Goal: Check status: Check status

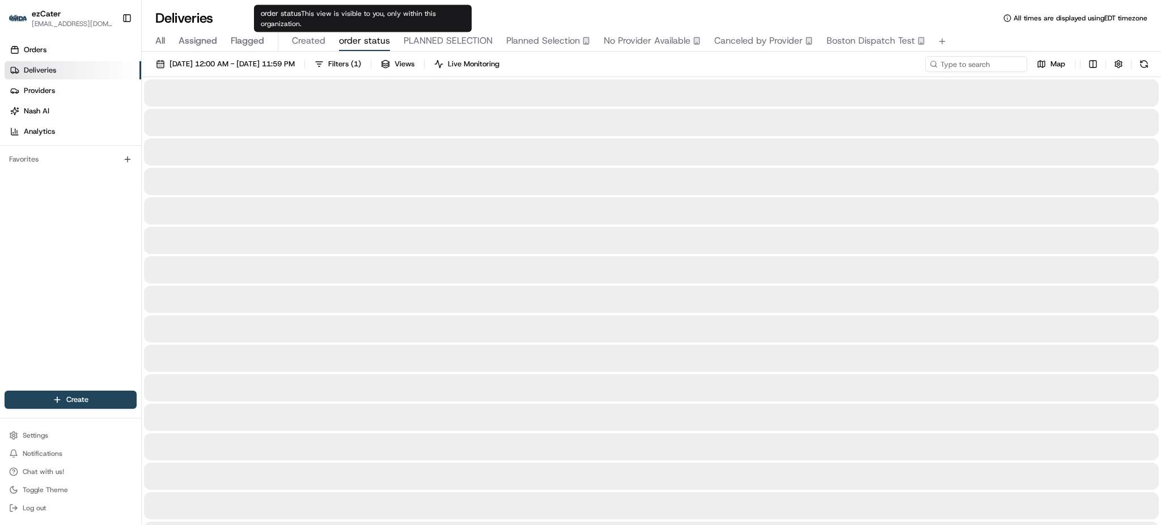
click at [361, 41] on span "order status" at bounding box center [364, 41] width 51 height 14
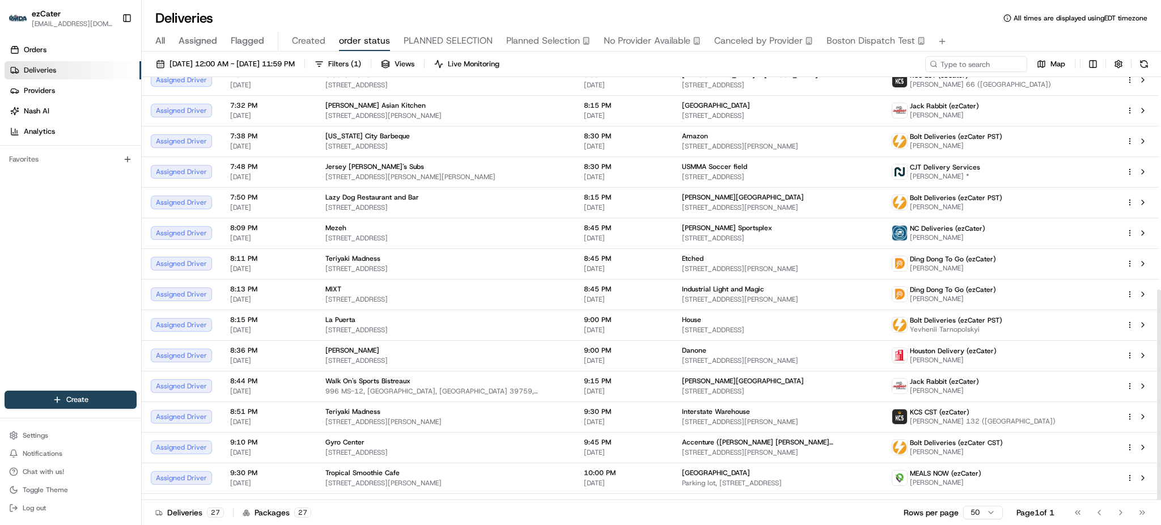
scroll to position [425, 0]
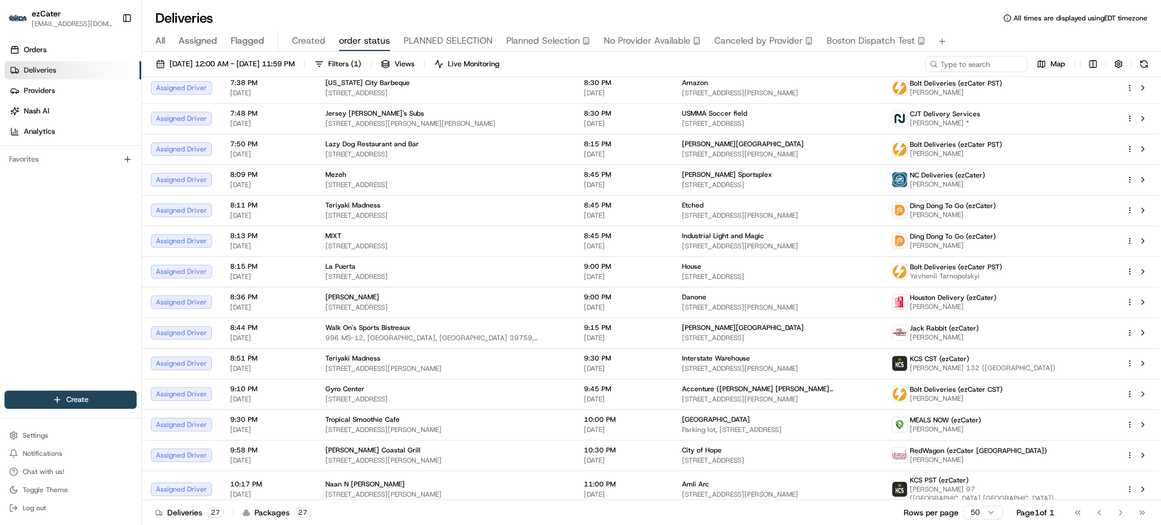
click at [160, 43] on span "All" at bounding box center [160, 41] width 10 height 14
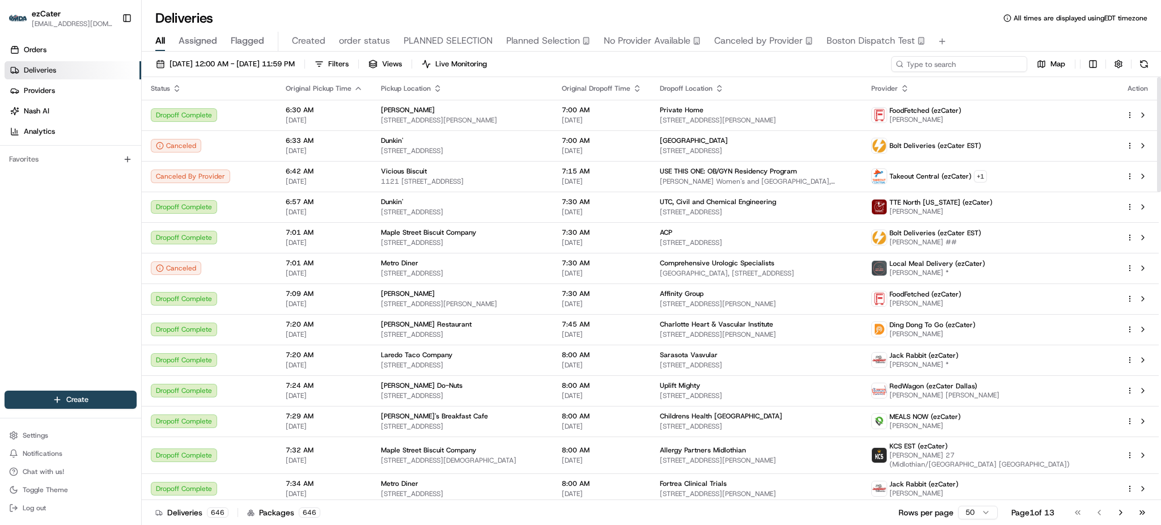
click at [958, 66] on input at bounding box center [959, 64] width 136 height 16
paste input "REL-ETEM3U"
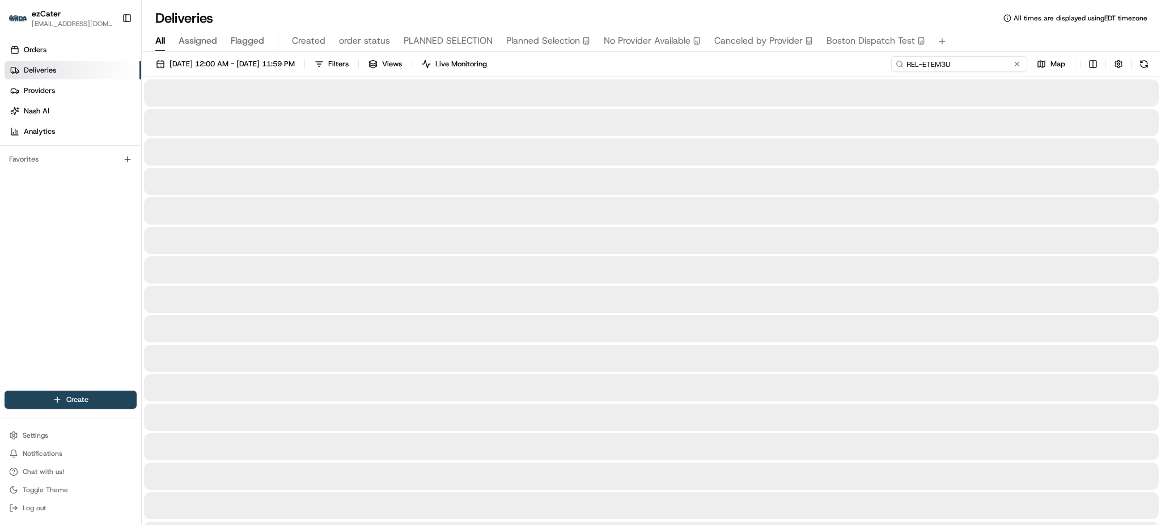
type input "REL-ETEM3U"
click at [981, 39] on div "All Assigned Flagged Created order status PLANNED SELECTION Planned Selection N…" at bounding box center [651, 42] width 1019 height 20
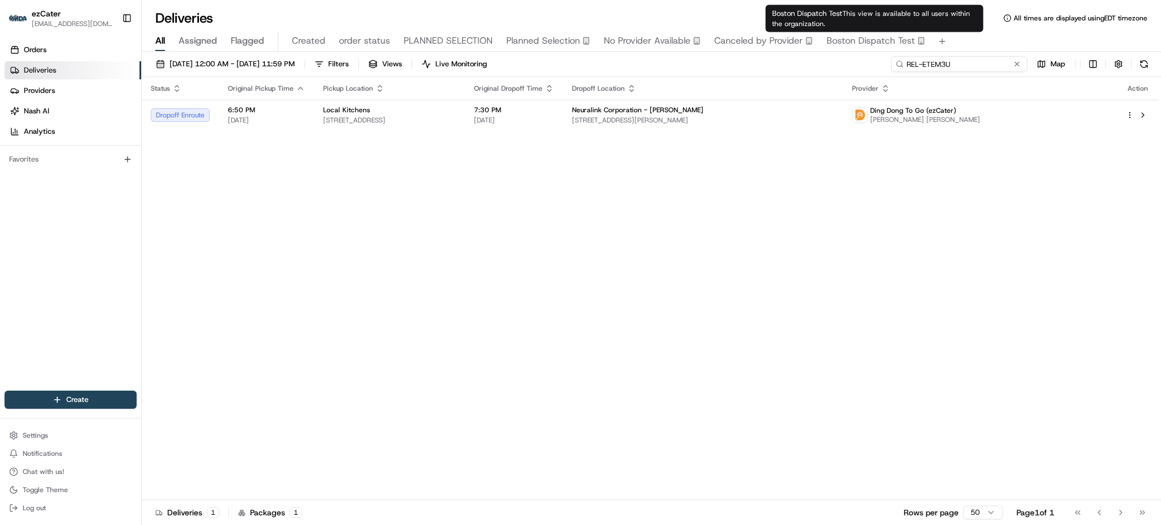
click at [972, 60] on input "REL-ETEM3U" at bounding box center [959, 64] width 136 height 16
paste input "7W6-PAF"
type input "7W6-PAF"
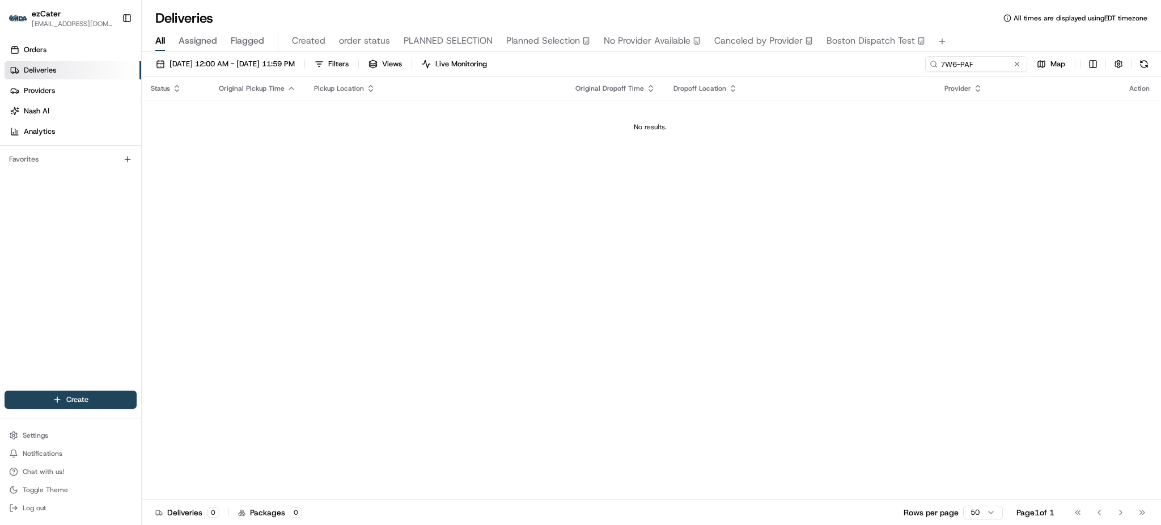
click at [1090, 189] on div "Status Original Pickup Time Pickup Location Original Dropoff Time Dropoff Locat…" at bounding box center [650, 288] width 1017 height 423
click at [217, 60] on span "[DATE] 12:00 AM - [DATE] 11:59 PM" at bounding box center [232, 64] width 125 height 10
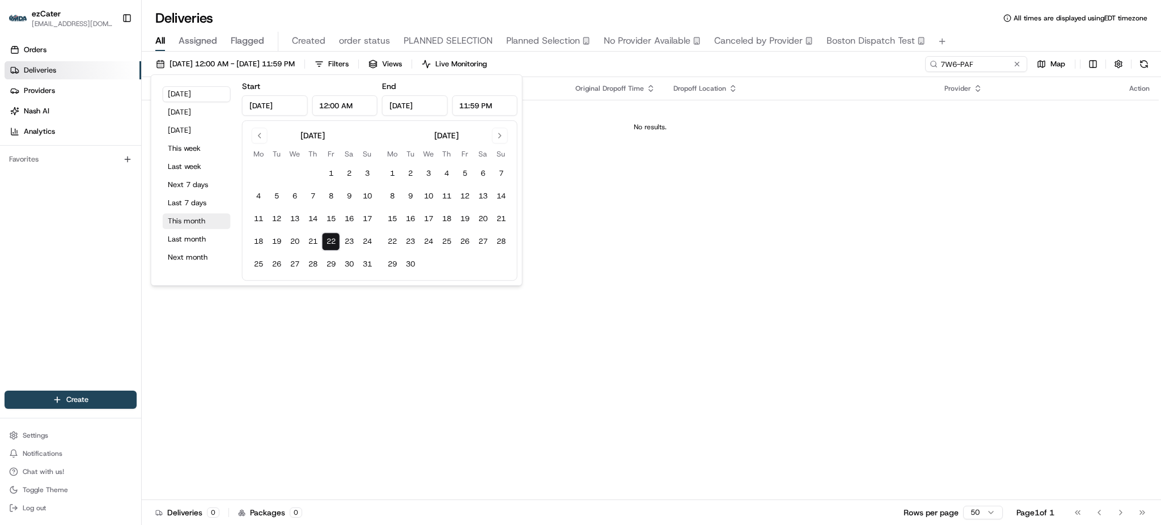
click at [214, 216] on button "This month" at bounding box center [197, 221] width 68 height 16
type input "[DATE]"
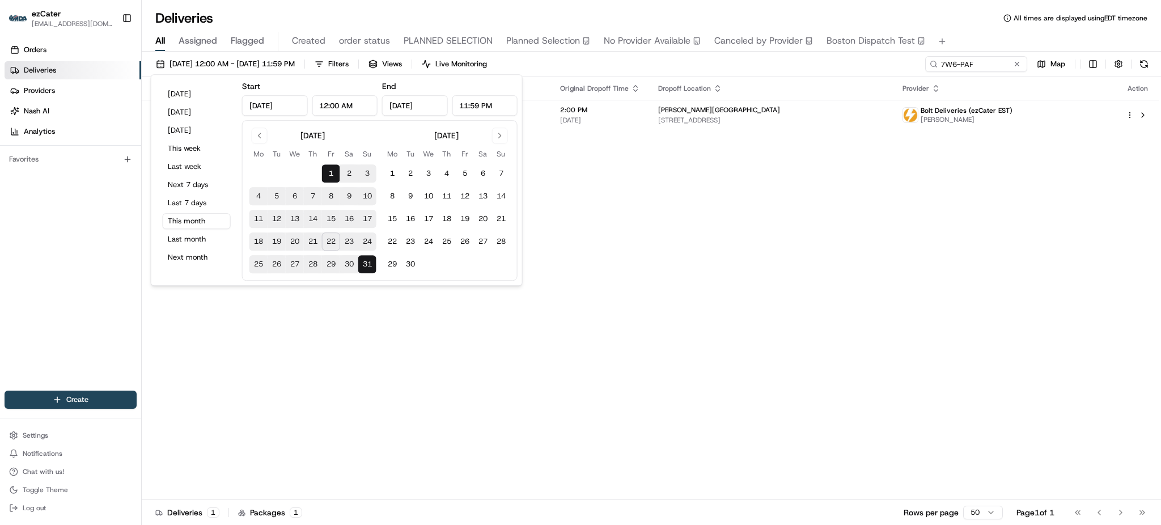
click at [674, 424] on div "Status Original Pickup Time Pickup Location Original Dropoff Time Dropoff Locat…" at bounding box center [650, 288] width 1017 height 423
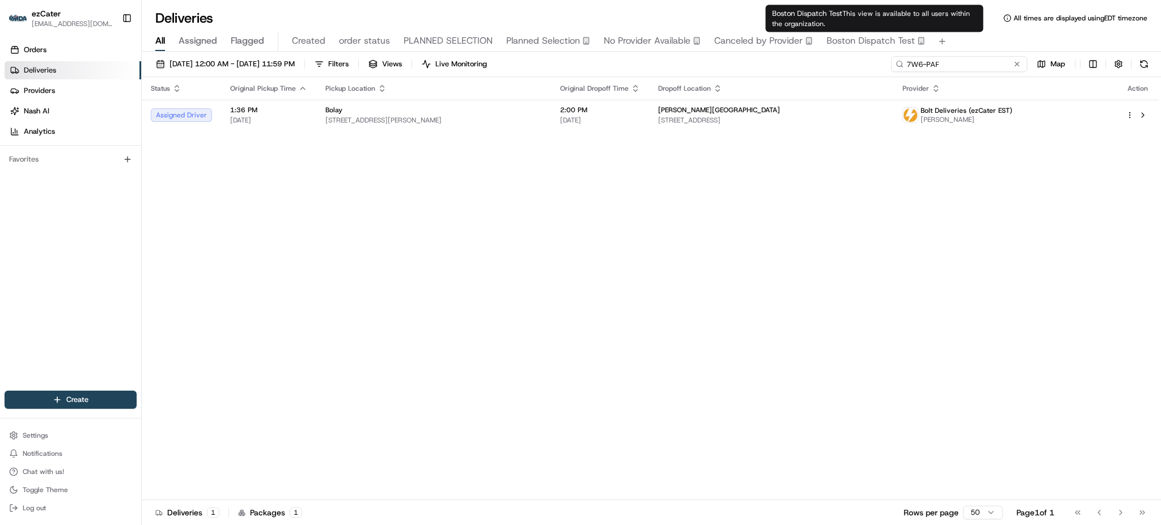
click at [975, 62] on input "7W6-PAF" at bounding box center [959, 64] width 136 height 16
paste input "EYFT7Y"
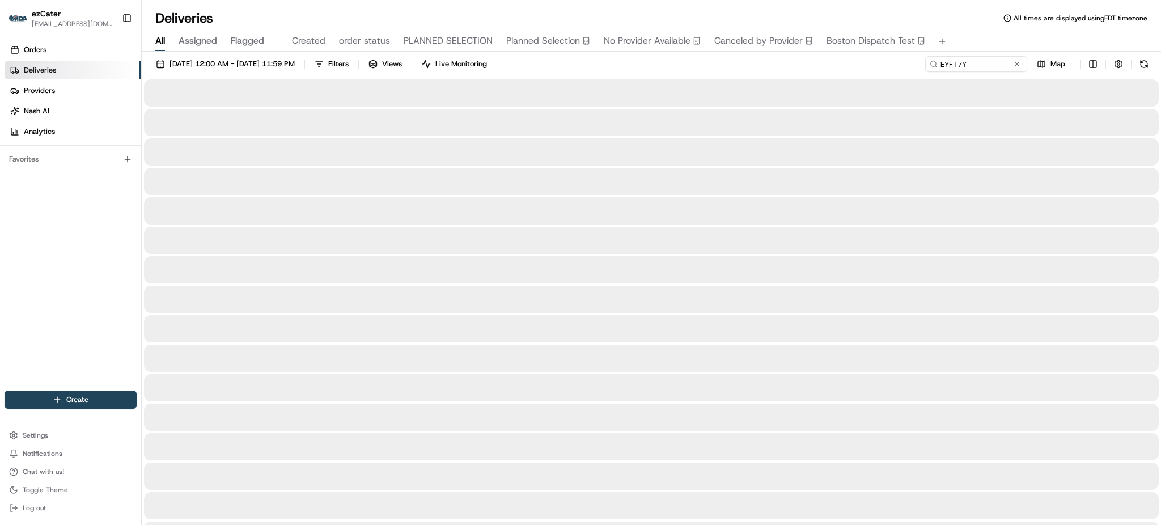
click at [742, 149] on div at bounding box center [651, 151] width 1015 height 27
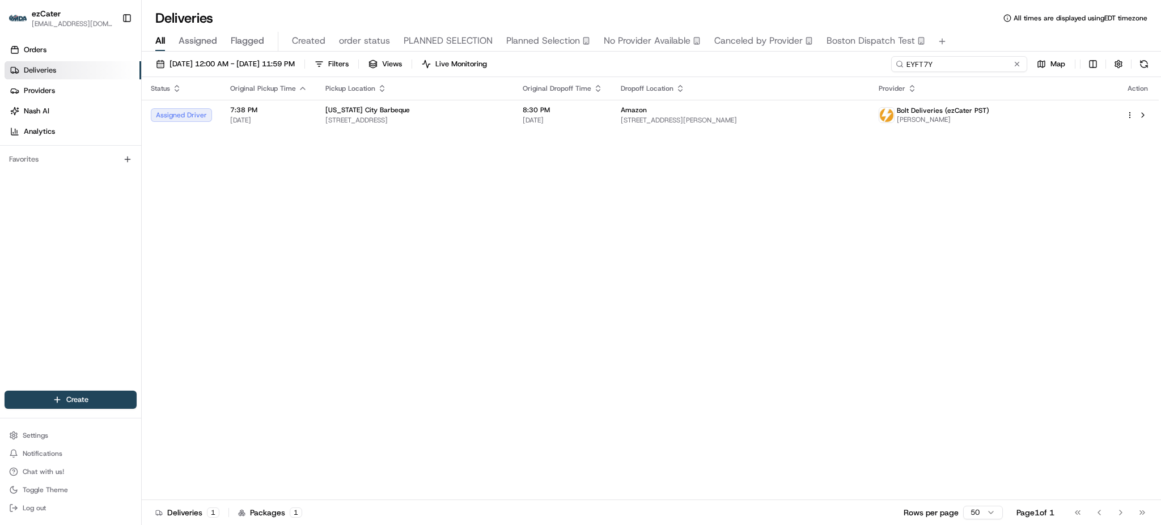
click at [971, 60] on input "EYFT7Y" at bounding box center [959, 64] width 136 height 16
paste input "XWYVQE"
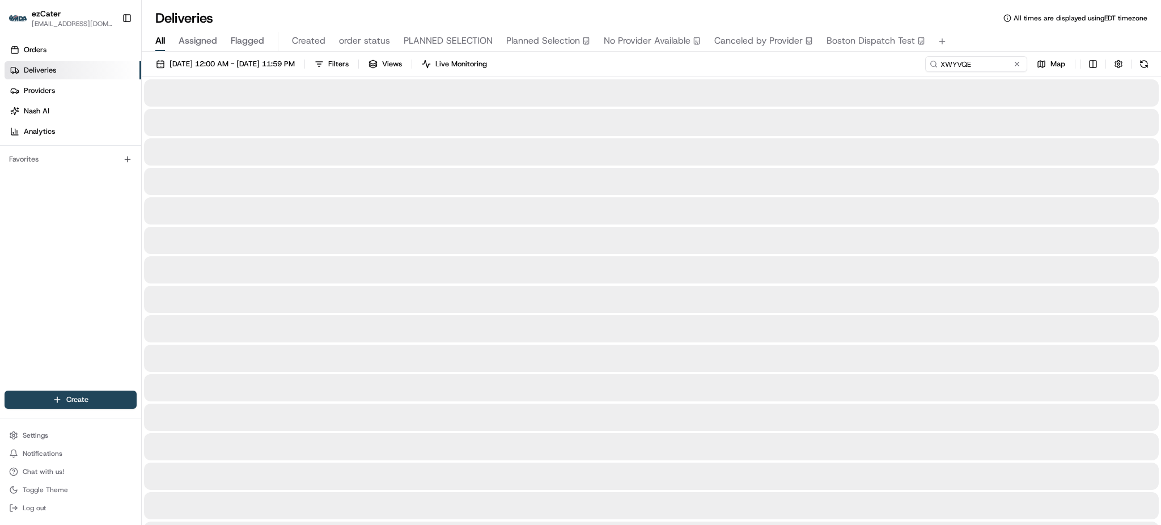
click at [967, 31] on div "All Assigned Flagged Created order status PLANNED SELECTION Planned Selection N…" at bounding box center [651, 39] width 1019 height 24
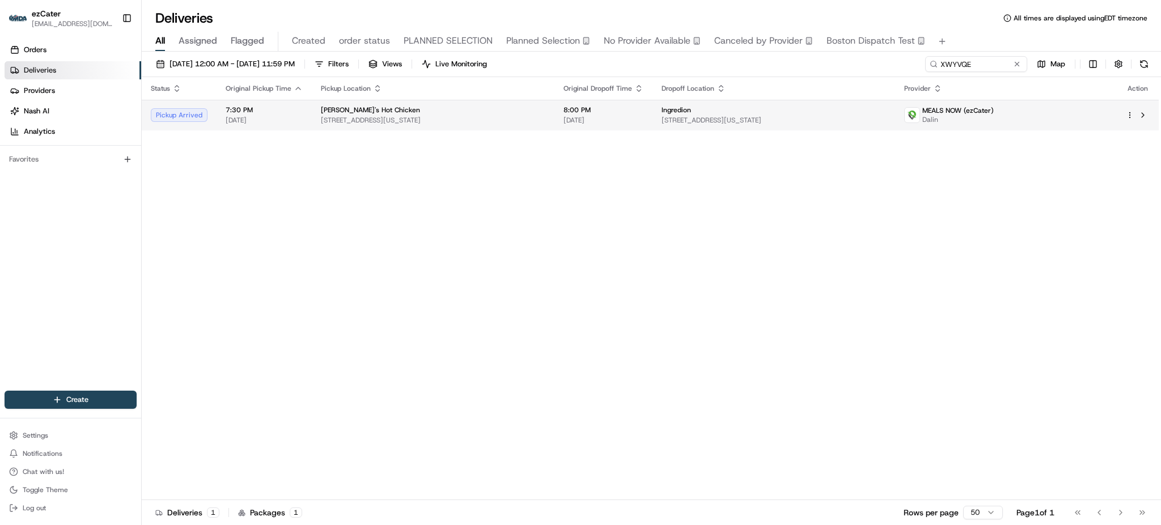
click at [624, 115] on div "8:00 PM [DATE]" at bounding box center [604, 114] width 80 height 19
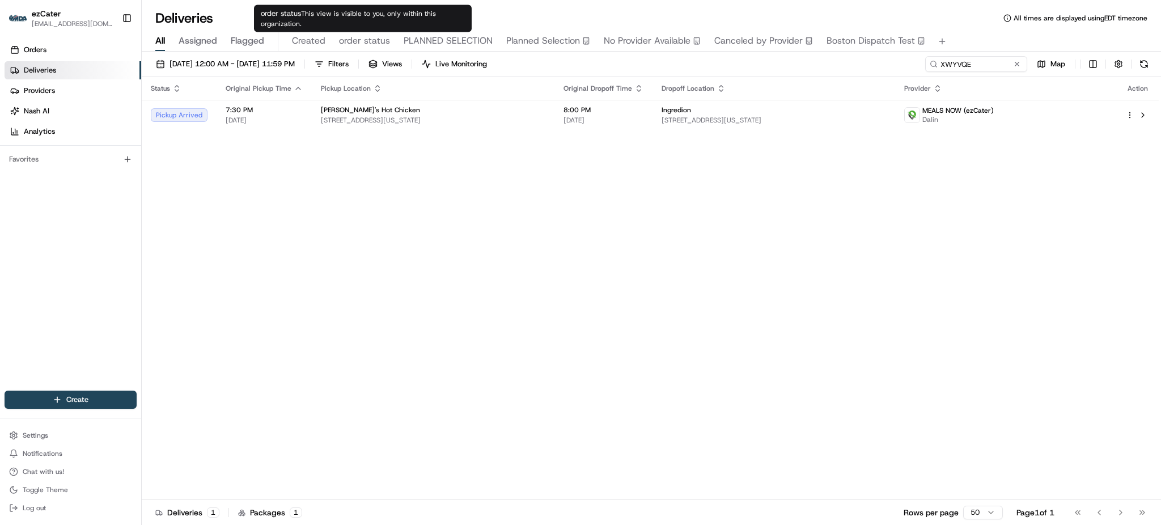
click at [438, 239] on div "Status Original Pickup Time Pickup Location Original Dropoff Time Dropoff Locat…" at bounding box center [650, 288] width 1017 height 423
click at [694, 132] on div "Status Original Pickup Time Pickup Location Original Dropoff Time Dropoff Locat…" at bounding box center [650, 288] width 1017 height 423
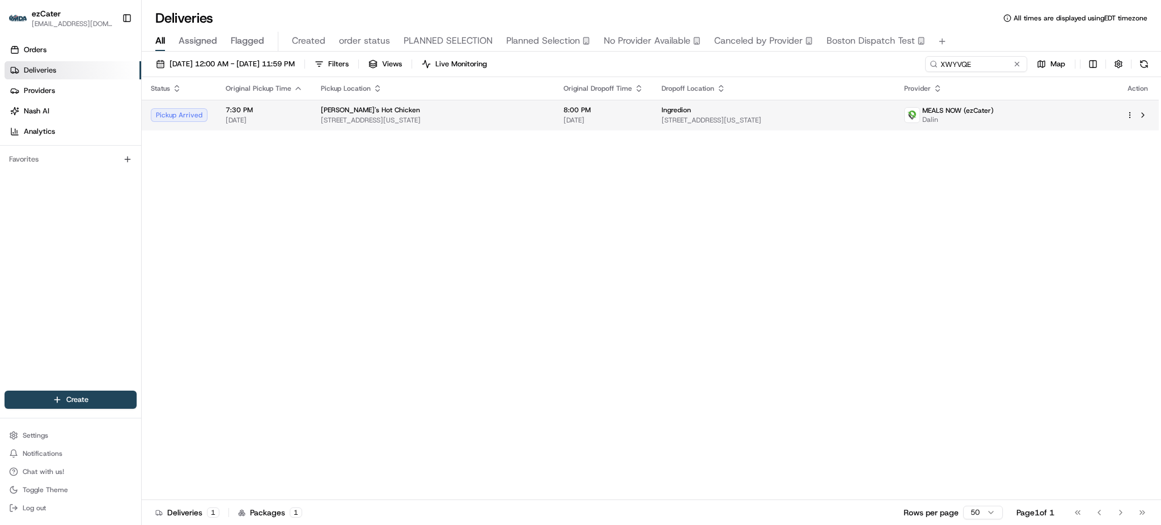
click at [694, 125] on td "Ingredion [STREET_ADDRESS][US_STATE]" at bounding box center [774, 115] width 243 height 31
drag, startPoint x: 468, startPoint y: 226, endPoint x: 520, endPoint y: 188, distance: 64.2
click at [468, 227] on div "Status Original Pickup Time Pickup Location Original Dropoff Time Dropoff Locat…" at bounding box center [650, 288] width 1017 height 423
click at [975, 62] on input "XWYVQE" at bounding box center [959, 64] width 136 height 16
paste input "F2PZ62"
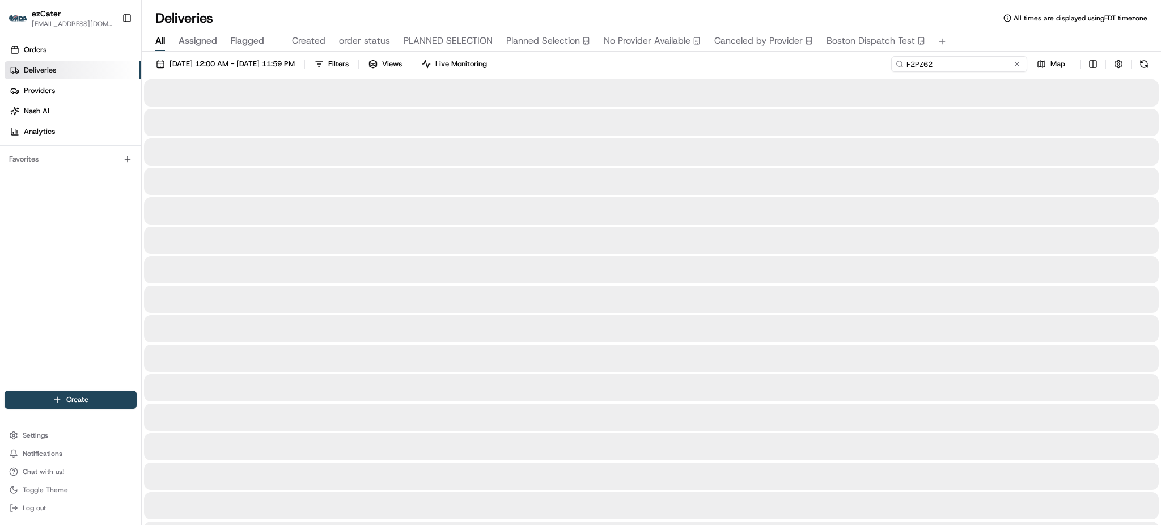
type input "F2PZ62"
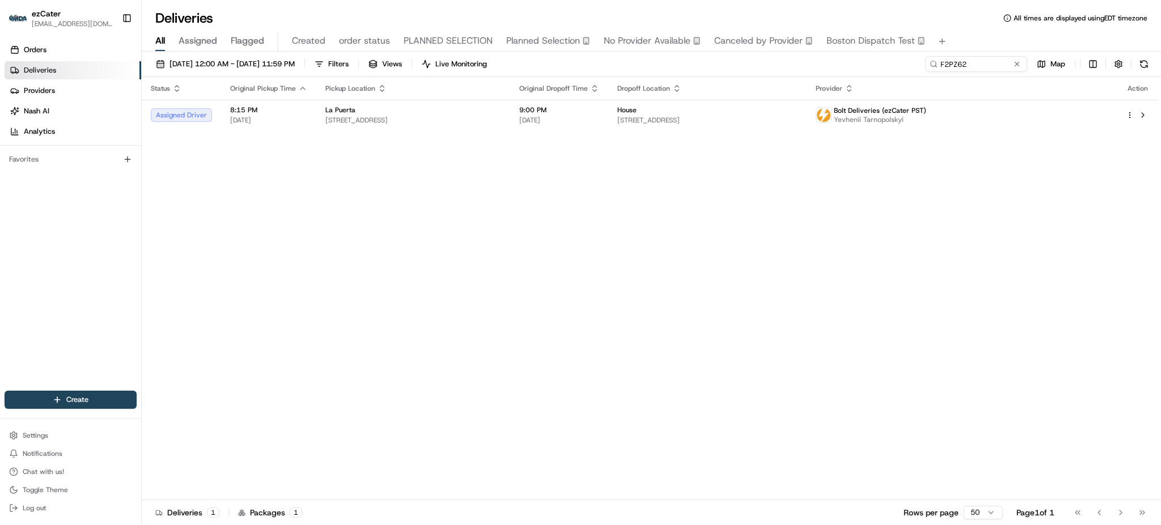
click at [451, 192] on div "Status Original Pickup Time Pickup Location Original Dropoff Time Dropoff Locat…" at bounding box center [650, 288] width 1017 height 423
